Goal: Find contact information: Find contact information

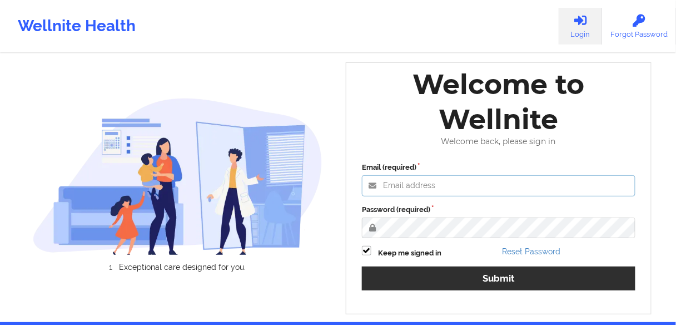
type input "[EMAIL_ADDRESS][PERSON_NAME][DOMAIN_NAME]"
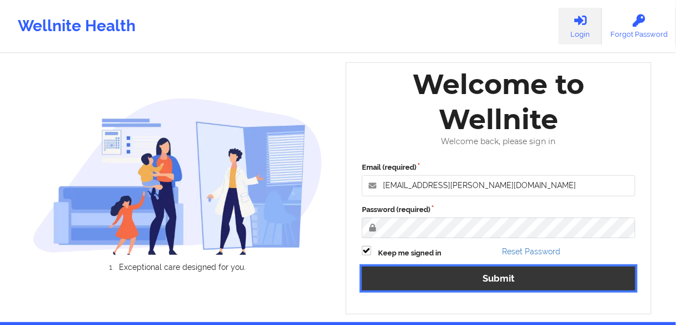
drag, startPoint x: 435, startPoint y: 278, endPoint x: 547, endPoint y: 64, distance: 241.7
click at [435, 278] on button "Submit" at bounding box center [498, 278] width 273 height 24
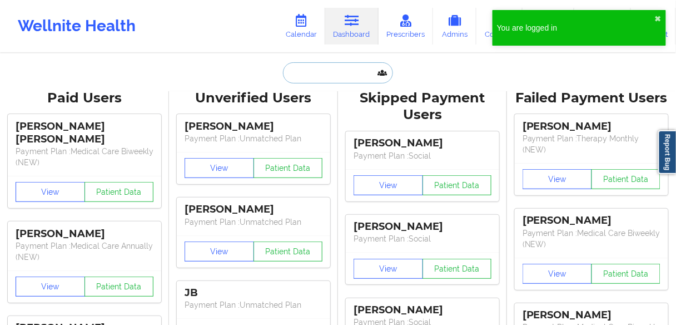
click at [326, 69] on input "text" at bounding box center [338, 72] width 110 height 21
paste input "[PERSON_NAME]"
type input "[PERSON_NAME]"
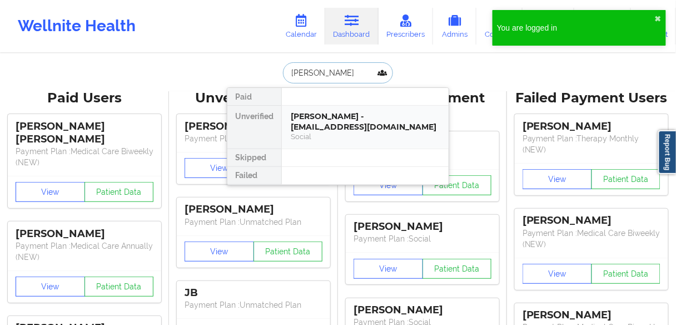
click at [322, 132] on div "Social" at bounding box center [365, 136] width 149 height 9
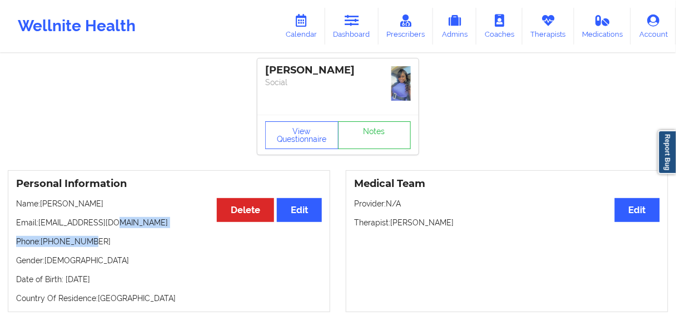
drag, startPoint x: 113, startPoint y: 223, endPoint x: 102, endPoint y: 248, distance: 26.9
click at [87, 232] on div "Personal Information Edit Delete Name: [PERSON_NAME] Email: [EMAIL_ADDRESS][DOM…" at bounding box center [169, 241] width 322 height 142
click at [106, 245] on p "Phone: [PHONE_NUMBER]" at bounding box center [169, 241] width 306 height 11
drag, startPoint x: 104, startPoint y: 241, endPoint x: 46, endPoint y: 239, distance: 57.8
click at [46, 239] on p "Phone: [PHONE_NUMBER]" at bounding box center [169, 241] width 306 height 11
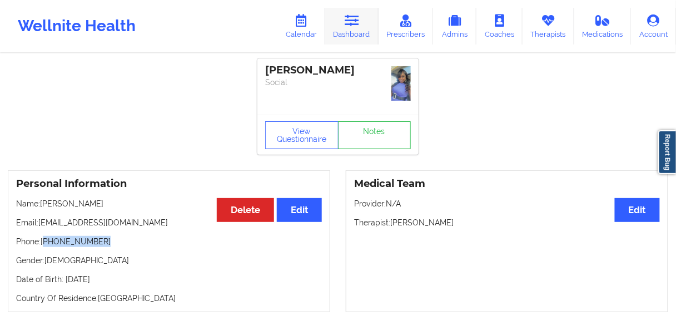
copy p "[PHONE_NUMBER]"
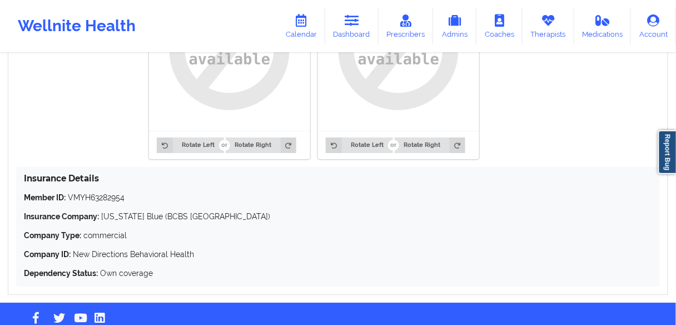
scroll to position [913, 0]
